Goal: Task Accomplishment & Management: Manage account settings

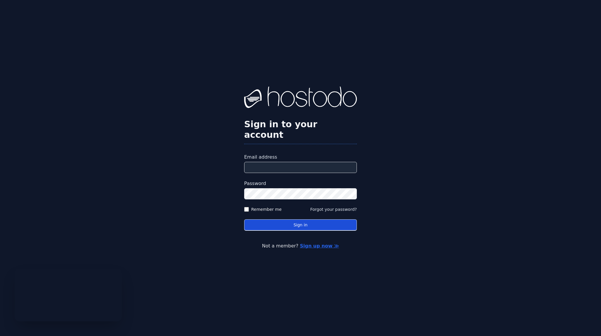
type input "**********"
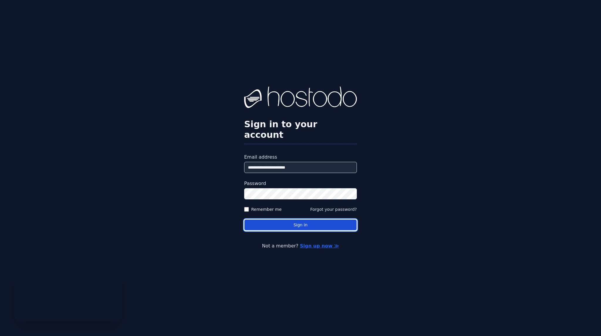
click at [296, 222] on button "Sign in" at bounding box center [300, 224] width 113 height 11
